Goal: Task Accomplishment & Management: Manage account settings

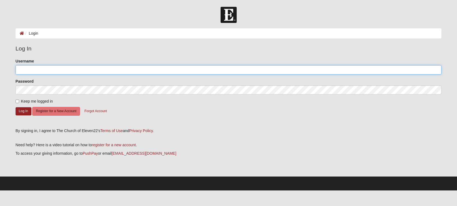
click at [39, 72] on input "Username" at bounding box center [228, 69] width 425 height 9
type input "s"
click at [16, 107] on button "Log In" at bounding box center [24, 111] width 16 height 8
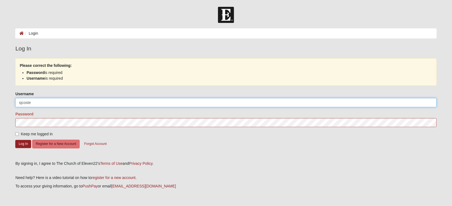
type input "sjcoste"
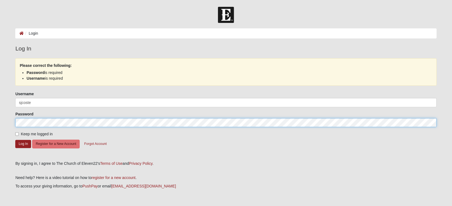
click at [1, 116] on form "Log In Login Login Error Log In Please correct the following: Password is requi…" at bounding box center [226, 115] width 452 height 216
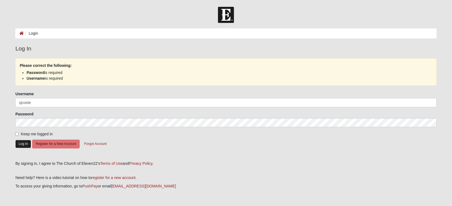
click at [19, 144] on button "Log In" at bounding box center [23, 144] width 16 height 8
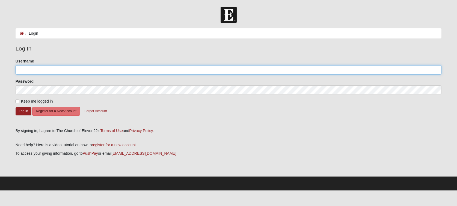
click at [61, 66] on input "Username" at bounding box center [228, 69] width 425 height 9
type input "Sjcoste"
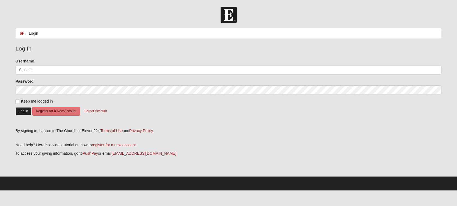
click at [19, 110] on button "Log In" at bounding box center [24, 111] width 16 height 8
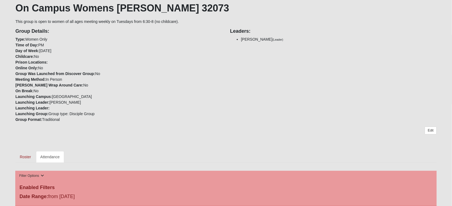
scroll to position [121, 0]
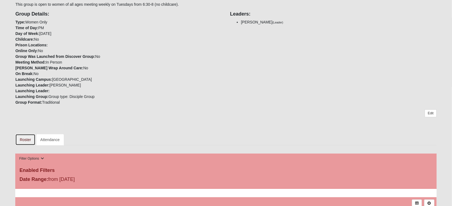
click at [28, 139] on link "Roster" at bounding box center [25, 139] width 20 height 11
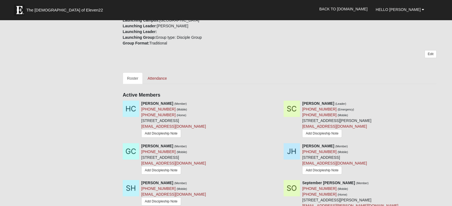
scroll to position [212, 0]
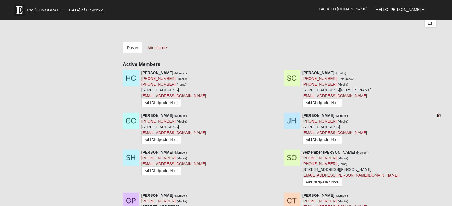
click at [439, 116] on icon at bounding box center [439, 115] width 4 height 4
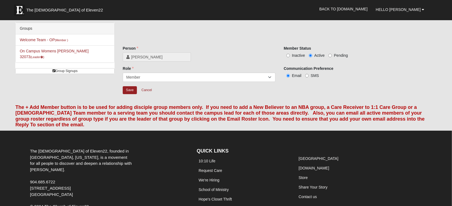
click at [161, 56] on span "[PERSON_NAME]" at bounding box center [159, 56] width 56 height 5
click at [151, 91] on link "Cancel" at bounding box center [146, 90] width 17 height 8
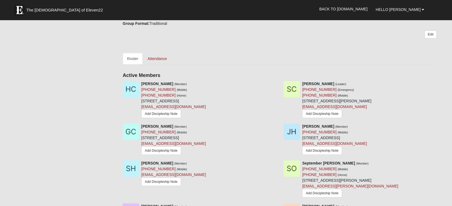
scroll to position [212, 0]
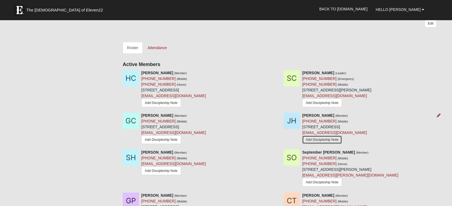
click at [318, 141] on link "Add Discipleship Note" at bounding box center [322, 140] width 40 height 8
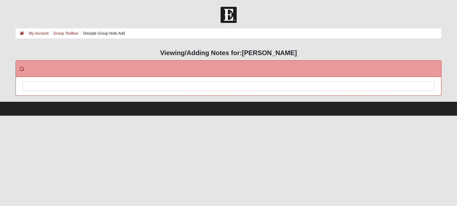
click at [99, 82] on div at bounding box center [228, 94] width 411 height 24
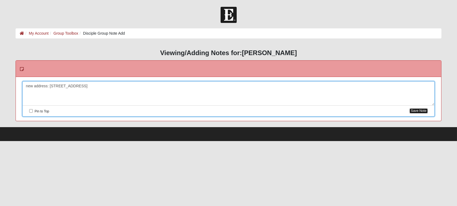
click at [422, 111] on button "Save Note" at bounding box center [418, 110] width 18 height 5
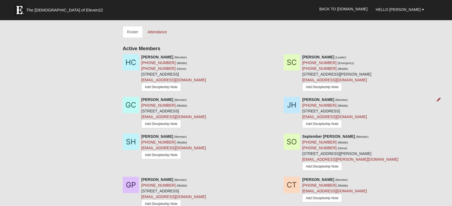
scroll to position [242, 0]
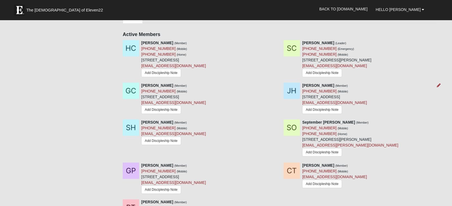
click at [325, 98] on div "[PERSON_NAME] (Member) [PHONE_NUMBER] (Mobile) [STREET_ADDRESS][PERSON_NAME] [E…" at bounding box center [334, 99] width 65 height 33
click at [367, 96] on div "[PERSON_NAME] (Member) [PHONE_NUMBER] (Mobile) [STREET_ADDRESS][PERSON_NAME] [E…" at bounding box center [334, 99] width 65 height 33
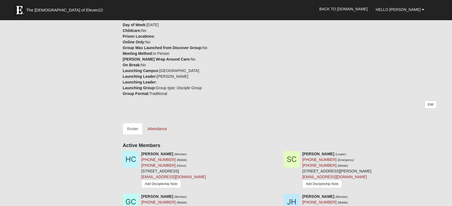
scroll to position [119, 0]
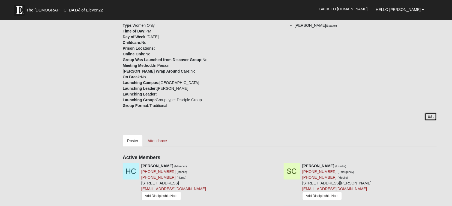
click at [432, 116] on link "Edit" at bounding box center [431, 117] width 12 height 8
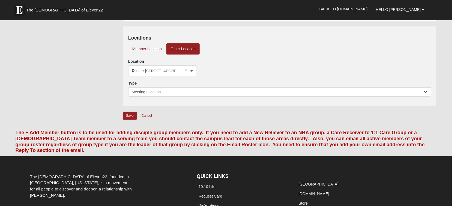
scroll to position [182, 0]
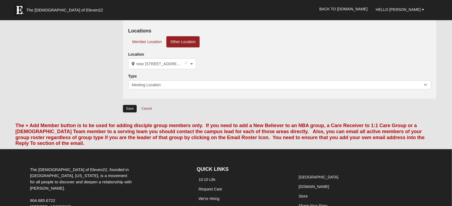
click at [131, 113] on input "Save" at bounding box center [130, 109] width 14 height 8
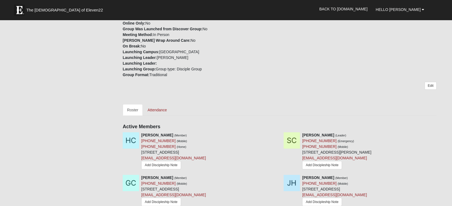
scroll to position [150, 0]
